Goal: Task Accomplishment & Management: Use online tool/utility

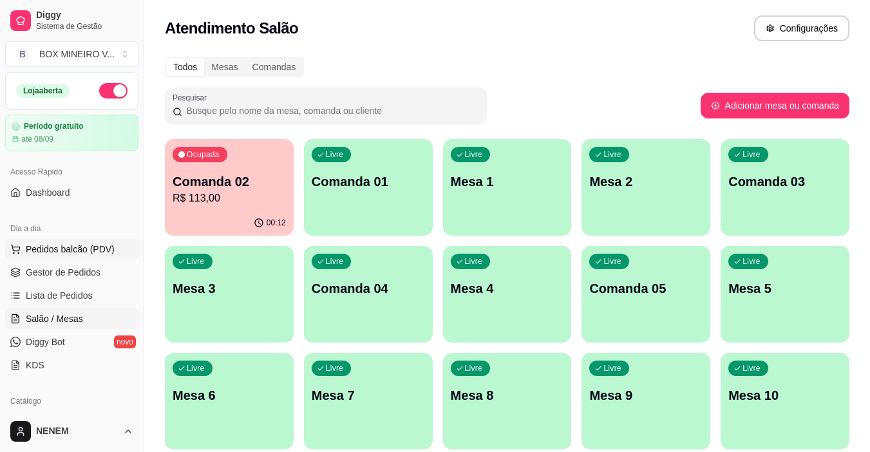
click at [49, 257] on button "Pedidos balcão (PDV)" at bounding box center [71, 249] width 133 height 21
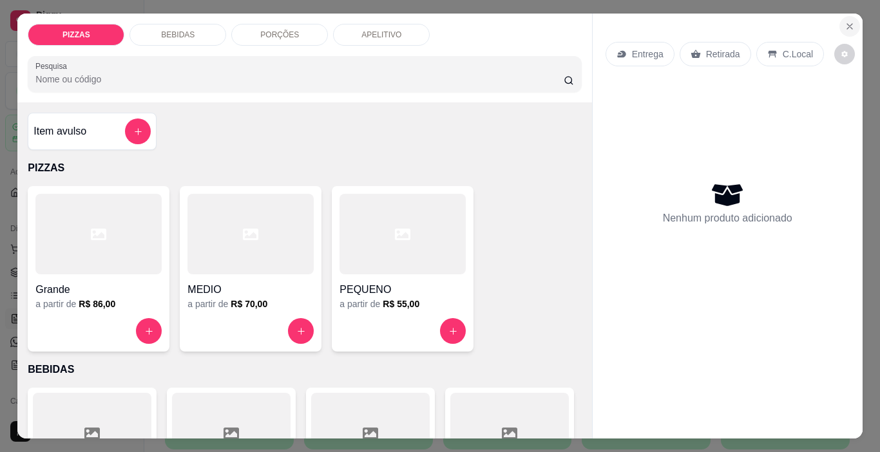
click at [844, 21] on icon "Close" at bounding box center [849, 26] width 10 height 10
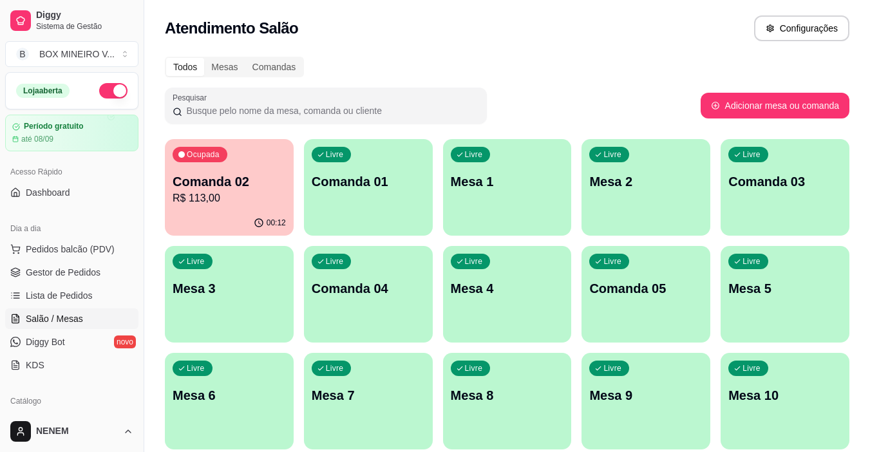
click at [337, 171] on div "Livre Comanda 01" at bounding box center [368, 179] width 129 height 81
click at [224, 65] on div "Mesas" at bounding box center [224, 67] width 41 height 18
click at [204, 58] on input "Mesas" at bounding box center [204, 58] width 0 height 0
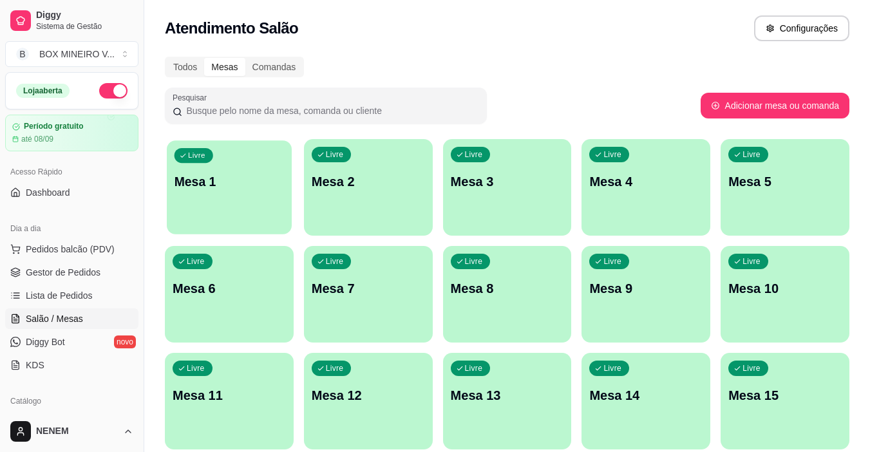
click at [203, 183] on p "Mesa 1" at bounding box center [230, 181] width 110 height 17
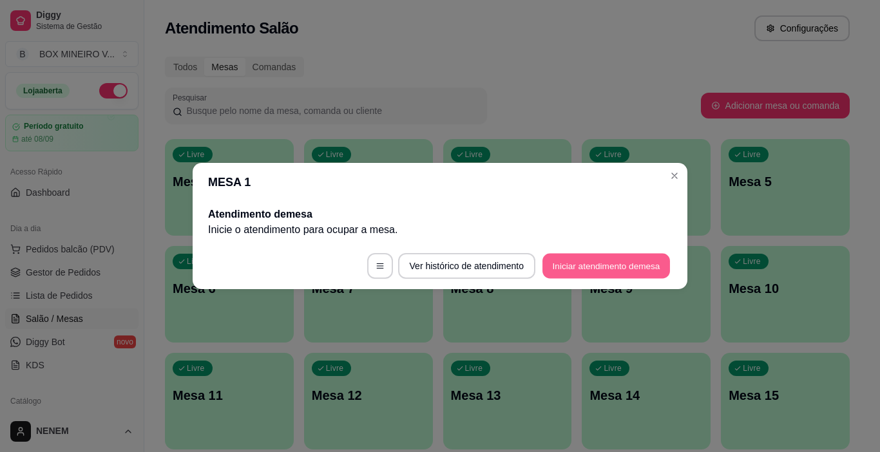
click at [566, 265] on button "Iniciar atendimento de mesa" at bounding box center [605, 266] width 127 height 25
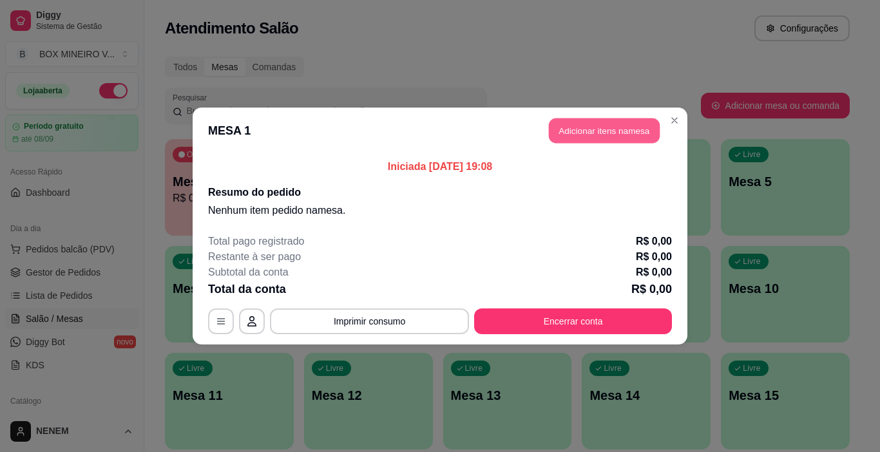
click at [596, 130] on button "Adicionar itens na mesa" at bounding box center [604, 130] width 111 height 25
